Goal: Use online tool/utility: Utilize a website feature to perform a specific function

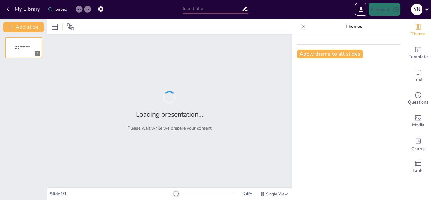
type input "Evolución de las Centrales Telefónicas en el Siglo XXI"
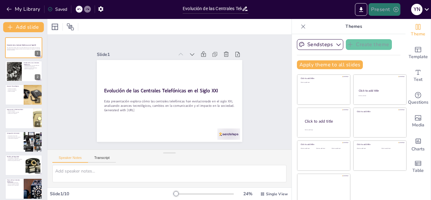
click at [392, 8] on button "Present" at bounding box center [384, 9] width 32 height 13
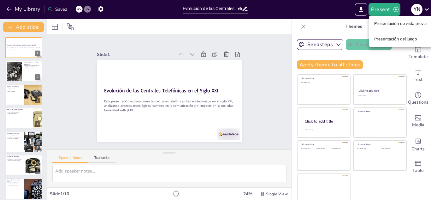
click at [405, 21] on font "Presentación de vista previa" at bounding box center [400, 23] width 53 height 5
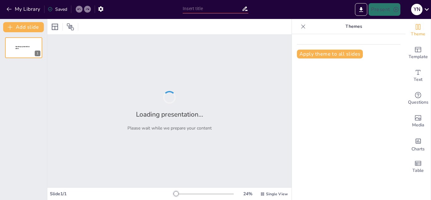
type input "Evolución de las Centrales Telefónicas en el Siglo XXI"
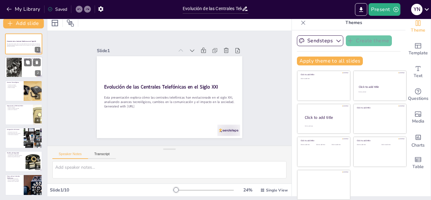
scroll to position [75, 0]
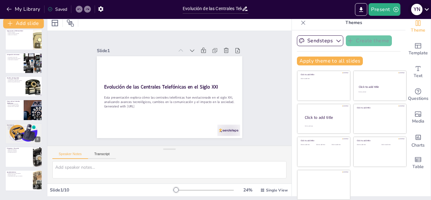
click at [426, 8] on icon at bounding box center [426, 9] width 9 height 9
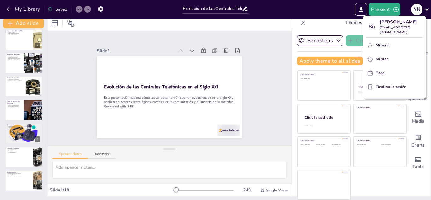
click at [255, 54] on div at bounding box center [215, 100] width 431 height 200
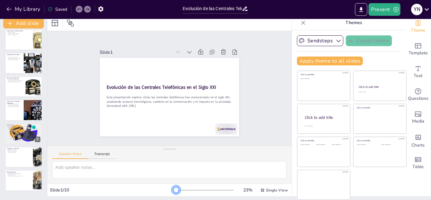
click at [173, 190] on div at bounding box center [175, 189] width 5 height 5
